Goal: Information Seeking & Learning: Learn about a topic

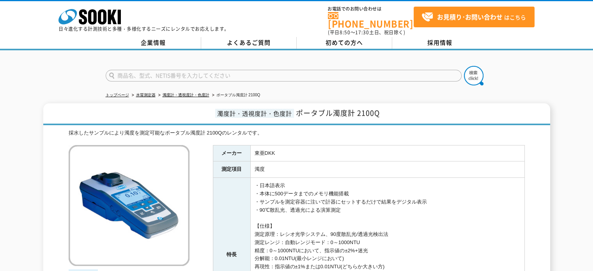
drag, startPoint x: 42, startPoint y: 62, endPoint x: 536, endPoint y: 193, distance: 511.1
click at [536, 193] on div "濁度計・透視度計・色度計 ポータブル濁度計 2100Q 採水したサンプルにより濁度を測定可能なポータブル濁度計 2100Qのレンタルです。 総合カタログ メー…" at bounding box center [296, 242] width 507 height 279
